Goal: Task Accomplishment & Management: Use online tool/utility

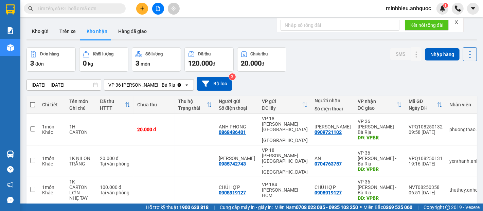
click at [413, 5] on span "minhhieu.anhquoc" at bounding box center [408, 8] width 56 height 8
click at [397, 22] on span "Đăng xuất" at bounding box center [412, 20] width 42 height 7
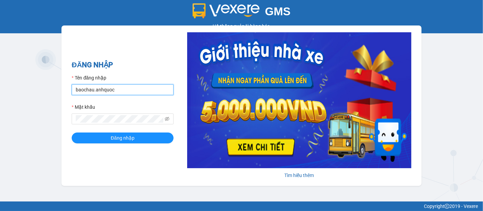
click at [121, 90] on input "baochau.anhquoc" at bounding box center [123, 89] width 102 height 11
type input "hongtrang.anhquoc"
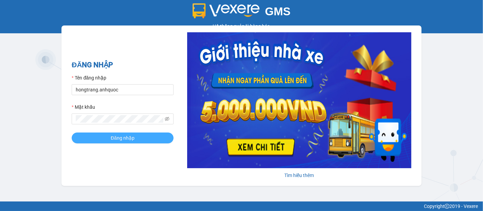
click at [114, 137] on span "Đăng nhập" at bounding box center [123, 137] width 24 height 7
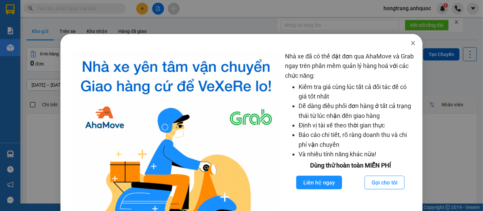
click at [410, 43] on icon "close" at bounding box center [412, 42] width 5 height 5
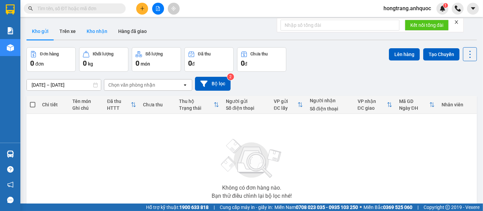
click at [102, 33] on button "Kho nhận" at bounding box center [97, 31] width 32 height 16
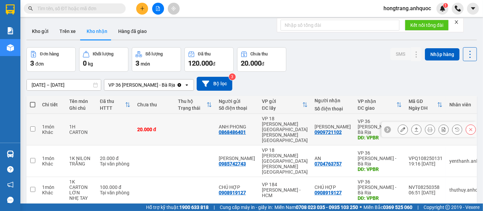
click at [400, 127] on icon at bounding box center [402, 129] width 5 height 5
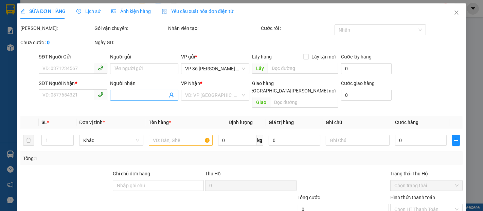
type input "0868486401"
type input "ANH PHONG"
type input "0909721102"
type input "[PERSON_NAME]"
type input "VPBR"
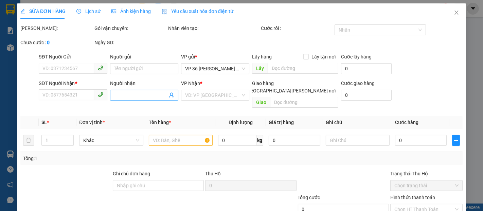
type input "20.000"
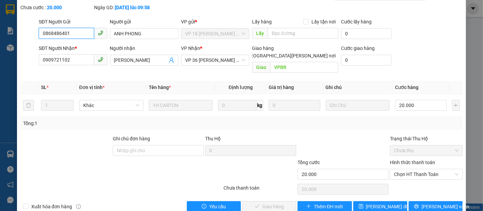
scroll to position [41, 0]
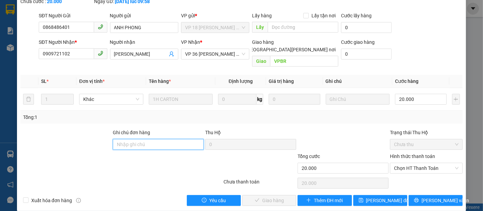
click at [132, 139] on input "Ghi chú đơn hàng" at bounding box center [158, 144] width 91 height 11
click at [405, 163] on span "Chọn HT Thanh Toán" at bounding box center [426, 168] width 65 height 10
type input "TTTM VP"
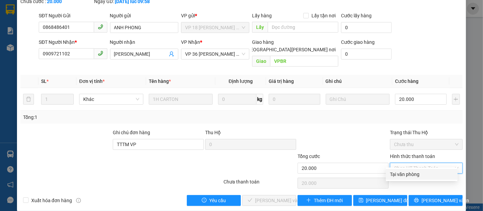
click at [404, 171] on div "Tại văn phòng" at bounding box center [422, 174] width 64 height 7
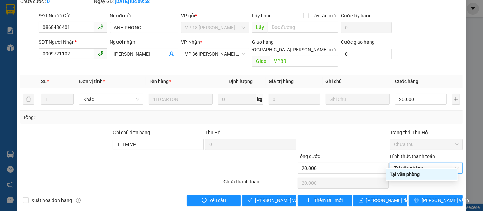
type input "0"
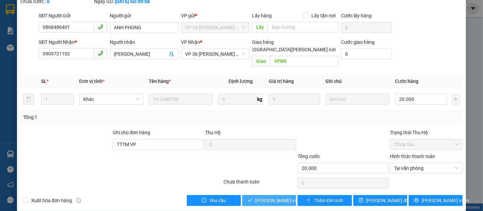
click at [248, 198] on icon "check" at bounding box center [250, 200] width 5 height 5
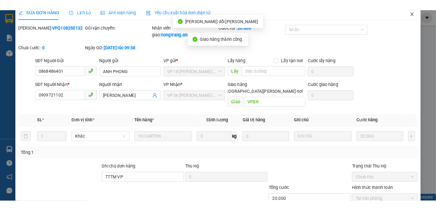
scroll to position [0, 0]
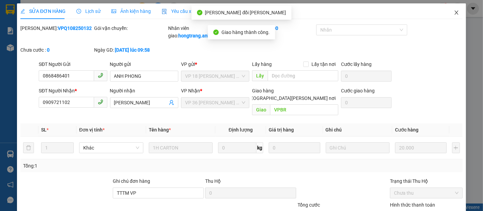
click at [454, 13] on icon "close" at bounding box center [456, 12] width 5 height 5
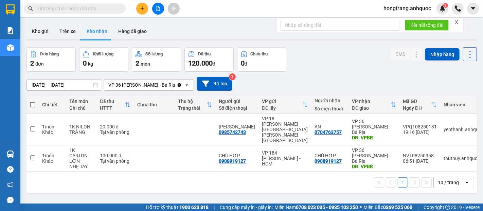
click at [107, 33] on button "Kho nhận" at bounding box center [97, 31] width 32 height 16
click at [67, 32] on button "Trên xe" at bounding box center [67, 31] width 27 height 16
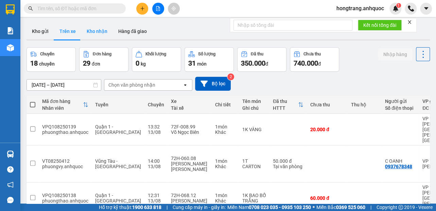
click at [88, 32] on button "Kho nhận" at bounding box center [97, 31] width 32 height 16
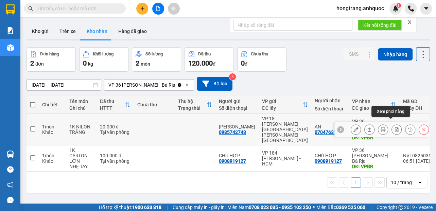
click at [394, 127] on icon at bounding box center [396, 129] width 5 height 5
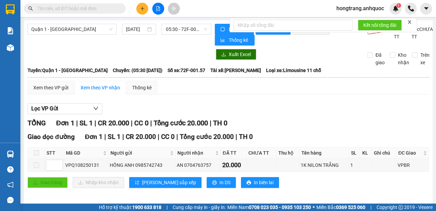
click at [54, 76] on th at bounding box center [228, 77] width 402 height 6
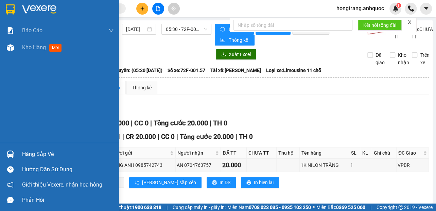
click at [14, 101] on div "Báo cáo Báo cáo dòng tiền (nhân viên) Doanh số tạo đơn theo VP gửi (nhà xe) Doa…" at bounding box center [59, 82] width 119 height 121
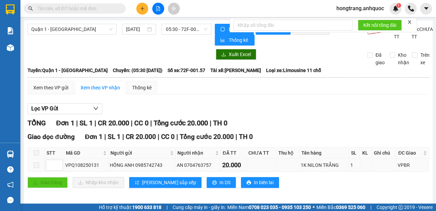
type input "1"
drag, startPoint x: 63, startPoint y: 169, endPoint x: 164, endPoint y: 174, distance: 101.3
click at [164, 174] on div "Giao dọc đường Đơn 1 | SL 1 | CR 20.000 | CC 0 | Tổng cước 20.000 | TH 0 STT Mã…" at bounding box center [228, 162] width 401 height 61
click at [103, 166] on div "VPQ108250131" at bounding box center [86, 164] width 42 height 7
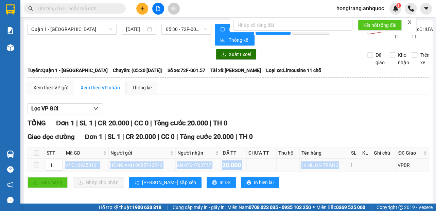
drag, startPoint x: 65, startPoint y: 166, endPoint x: 334, endPoint y: 164, distance: 269.3
click at [334, 164] on tr "1 VPQ108250131 HỒNG ANH 0985742743 AN 0704763757 20.000 1K NILON TRẮNG 1 VPBR" at bounding box center [228, 165] width 401 height 13
copy tr "VPQ108250131 HỒNG ANH 0985742743 AN 0704763757 20.000 1K NILON TRẮNG"
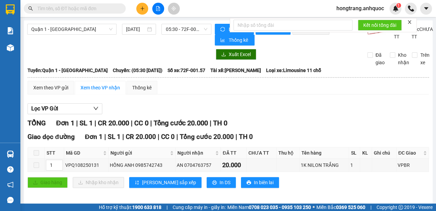
drag, startPoint x: 39, startPoint y: 55, endPoint x: 57, endPoint y: 66, distance: 20.9
click at [39, 55] on div at bounding box center [119, 54] width 184 height 11
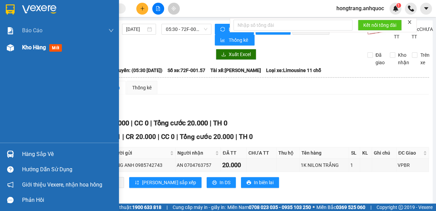
click at [14, 51] on div at bounding box center [10, 48] width 12 height 12
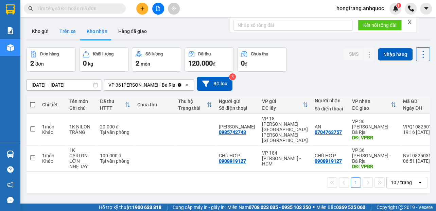
click at [73, 33] on button "Trên xe" at bounding box center [67, 31] width 27 height 16
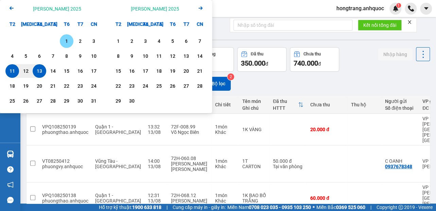
click at [66, 40] on div "1" at bounding box center [67, 41] width 10 height 8
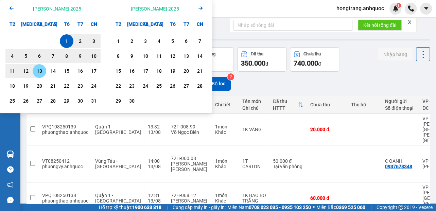
click at [39, 71] on div "13" at bounding box center [40, 71] width 10 height 8
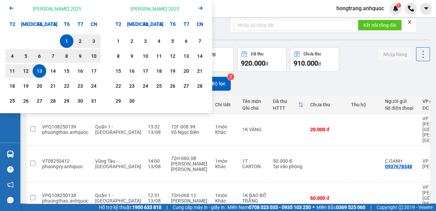
click at [40, 71] on div "13" at bounding box center [40, 71] width 10 height 8
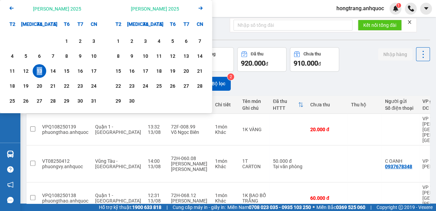
click at [40, 71] on div "13" at bounding box center [40, 71] width 10 height 8
type input "13/08/2025 – 13/08/2025"
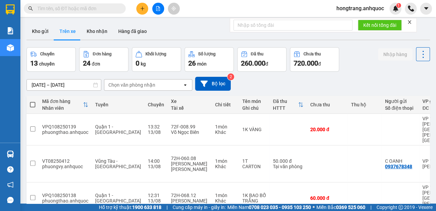
click at [159, 84] on div "Chọn văn phòng nhận" at bounding box center [143, 84] width 78 height 11
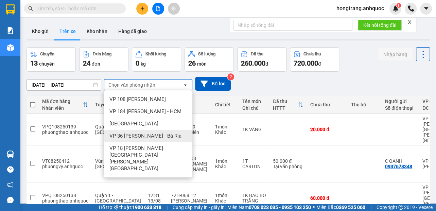
click at [119, 139] on span "VP 36 [PERSON_NAME] - Bà Rịa" at bounding box center [145, 135] width 72 height 7
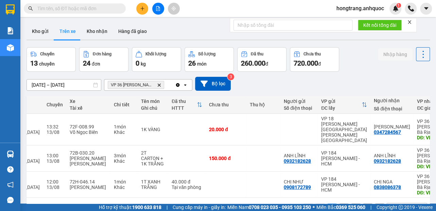
scroll to position [0, 104]
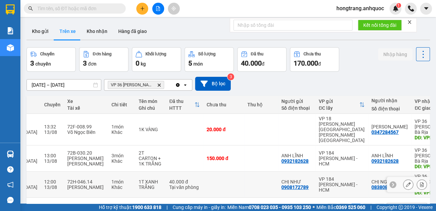
click at [419, 182] on icon at bounding box center [421, 184] width 5 height 5
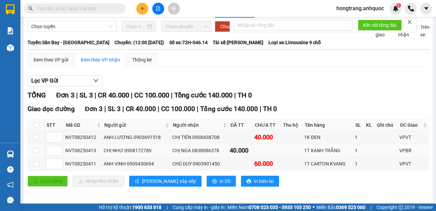
scroll to position [32, 0]
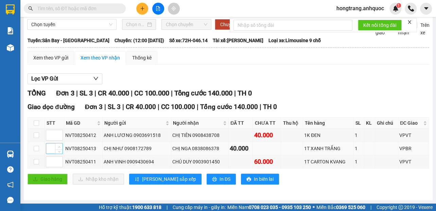
type input "1"
drag, startPoint x: 61, startPoint y: 148, endPoint x: 90, endPoint y: 148, distance: 29.2
click at [90, 148] on tr "1 NVT08250413 CHỊ NHƯ 0908172789 CHỊ NGA 0838086378 40.000 1T XANH TRẮNG 1 VPBR" at bounding box center [228, 148] width 401 height 13
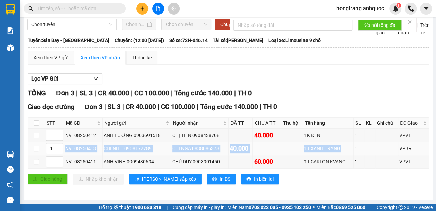
drag, startPoint x: 67, startPoint y: 147, endPoint x: 337, endPoint y: 151, distance: 270.7
click at [337, 151] on tr "1 NVT08250413 CHỊ NHƯ 0908172789 CHỊ NGA 0838086378 40.000 1T XANH TRẮNG 1 VPBR" at bounding box center [228, 148] width 401 height 13
copy tr "NVT08250413 CHỊ NHƯ 0908172789 CHỊ NGA 0838086378 40.000 1T XANH TRẮNG"
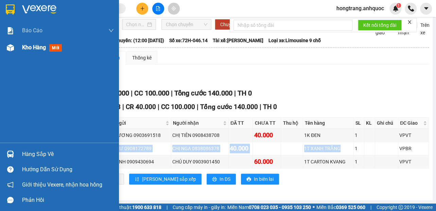
click at [9, 47] on img at bounding box center [10, 47] width 7 height 7
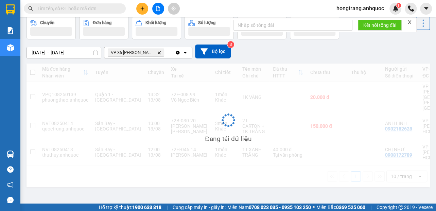
scroll to position [31, 0]
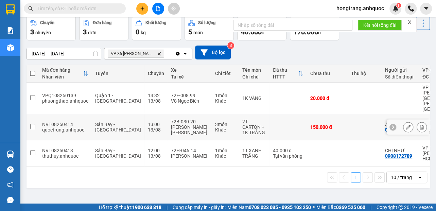
click at [420, 125] on icon at bounding box center [422, 127] width 4 height 5
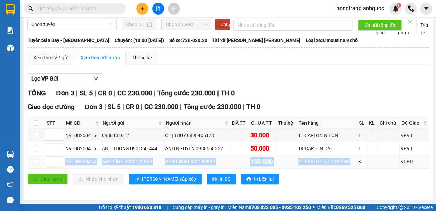
drag, startPoint x: 65, startPoint y: 163, endPoint x: 348, endPoint y: 166, distance: 282.6
click at [348, 166] on tr "NVT08250414 ANH LĨNH 0932182628 ANH LĨNH 0932182628 150.000 2T CARTON + 1K TRẮN…" at bounding box center [228, 161] width 401 height 13
copy tr "NVT08250414 ANH LĨNH 0932182628 ANH LĨNH 0932182628 150.000 2T CARTON + 1K TRẮNG"
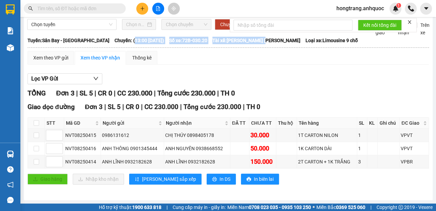
copy div "13:00 - 13/08/2025) Số xe: 72B-030.20 Tài xế: Nguyễn Hữu Bình"
drag, startPoint x: 115, startPoint y: 40, endPoint x: 269, endPoint y: 41, distance: 153.5
click at [269, 41] on div "Tuyến: Sân Bay - Vũng Tàu Chuyến: (13:00 - 13/08/2025) Số xe: 72B-030.20 Tài xế…" at bounding box center [228, 40] width 401 height 7
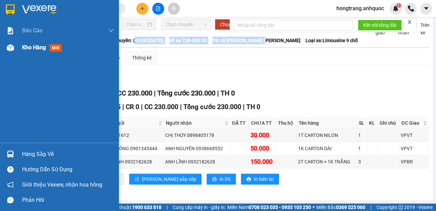
drag, startPoint x: 13, startPoint y: 48, endPoint x: 20, endPoint y: 51, distance: 7.6
click at [13, 48] on img at bounding box center [10, 47] width 7 height 7
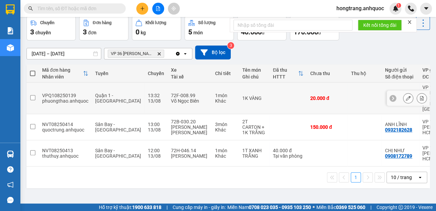
click at [419, 96] on icon at bounding box center [421, 98] width 5 height 5
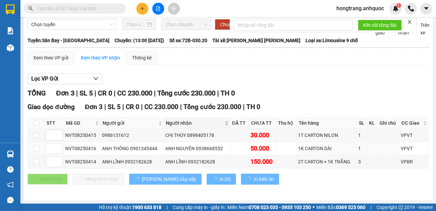
scroll to position [5, 0]
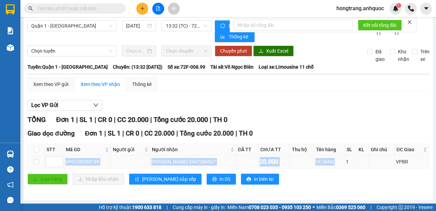
drag, startPoint x: 64, startPoint y: 162, endPoint x: 327, endPoint y: 162, distance: 263.2
click at [327, 162] on tr "VPQ108250139 MINH HIEU 0347284567 20.000 1K VÀNG 1 VPBR" at bounding box center [228, 161] width 401 height 13
copy tr "VPQ108250139 MINH HIEU 0347284567 20.000 1K VÀNG"
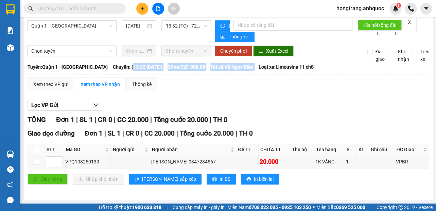
copy div "13:32 - 13/08/2025) Số xe: 72F-008.99 Tài xế: Võ Ngọc Biên"
drag, startPoint x: 114, startPoint y: 66, endPoint x: 256, endPoint y: 64, distance: 142.3
click at [256, 64] on div "Tuyến: Quận 1 - Vũng Tàu Chuyến: (13:32 - 13/08/2025) Số xe: 72F-008.99 Tài xế:…" at bounding box center [228, 66] width 401 height 7
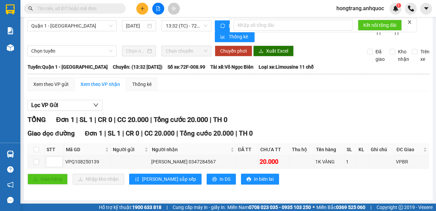
click at [130, 39] on div "Quận 1 - Vũng Tàu 13/08/2025 13:32 (TC) - 72F-008.99" at bounding box center [119, 31] width 184 height 22
